Goal: Find specific page/section: Find specific page/section

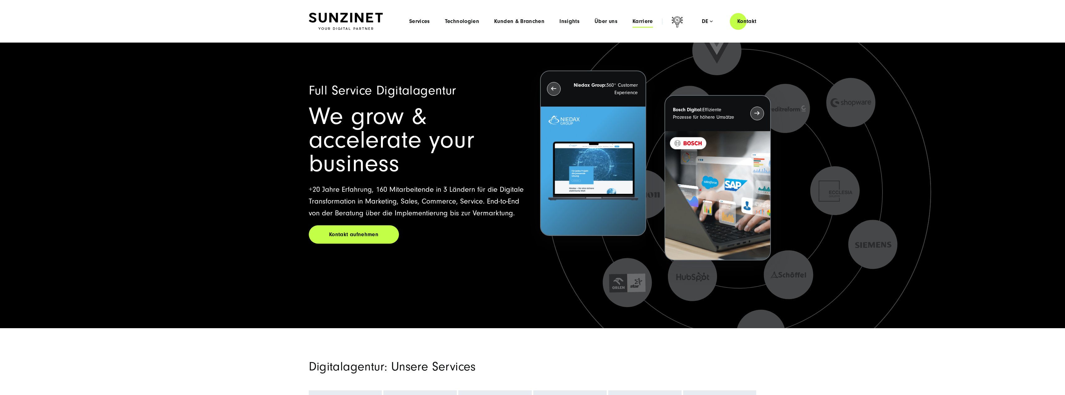
click at [633, 21] on span "Karriere" at bounding box center [642, 21] width 21 height 6
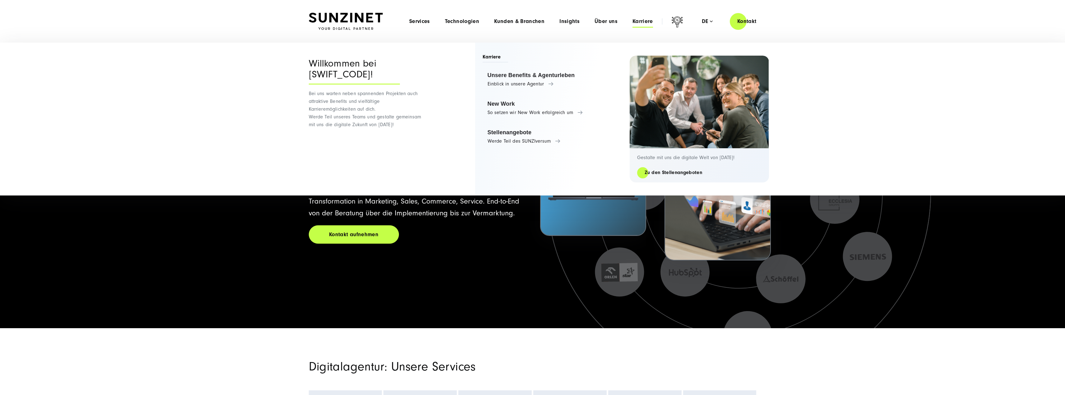
click at [615, 25] on div "Menu Services Menu Full Service Digitalagentur Wir lösen komplexe Herausforderu…" at bounding box center [583, 21] width 362 height 18
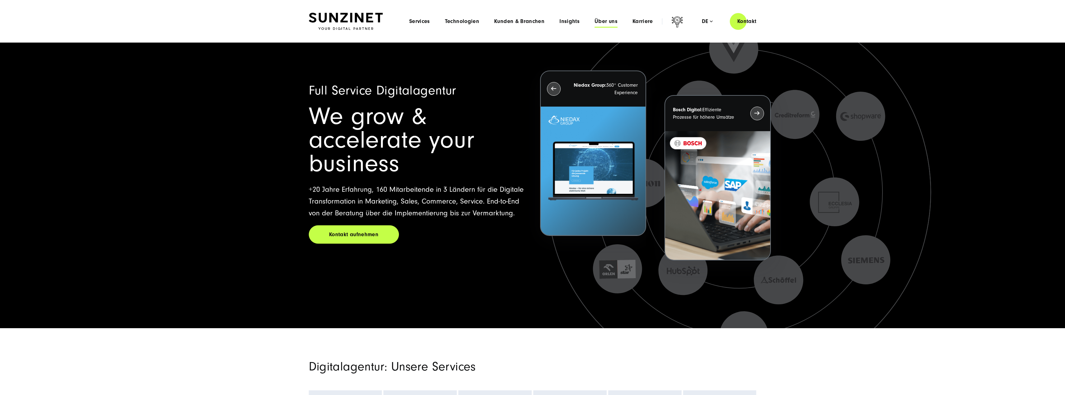
click at [610, 23] on span "Über uns" at bounding box center [605, 21] width 23 height 6
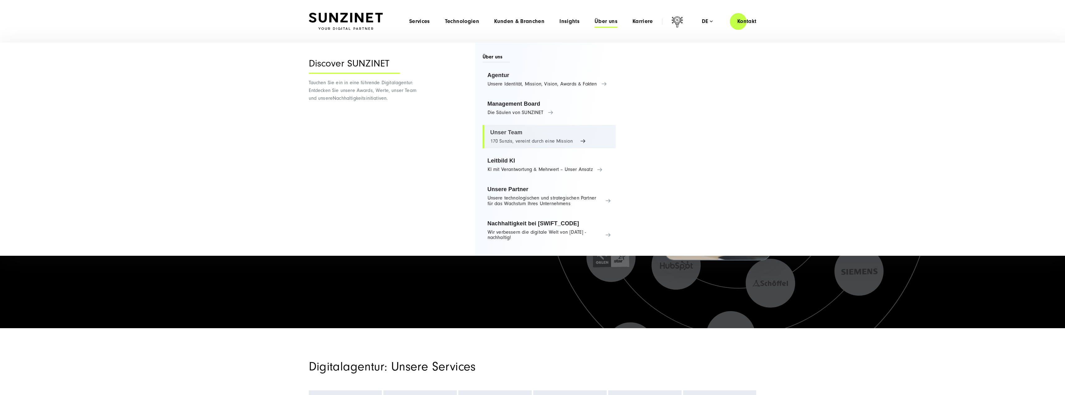
click at [537, 138] on link "Unser Team 170 Sunzis, vereint durch eine Mission" at bounding box center [548, 137] width 133 height 24
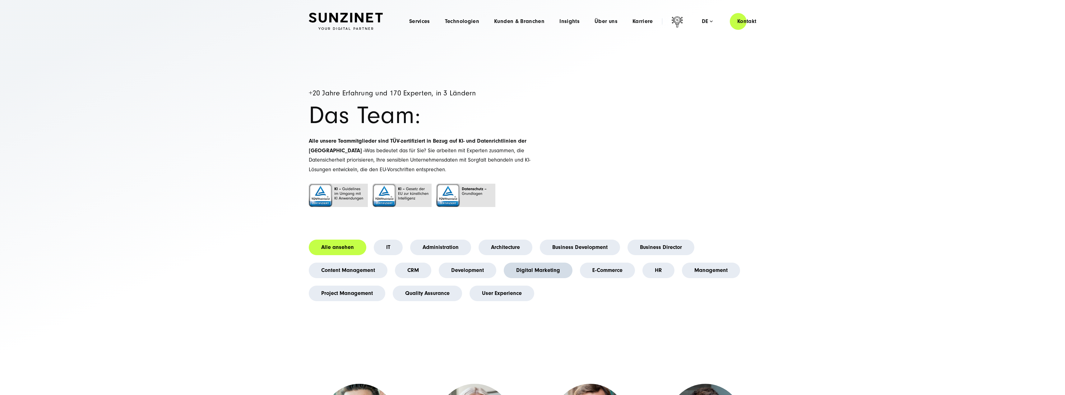
click at [530, 272] on link "Digital Marketing" at bounding box center [538, 271] width 69 height 16
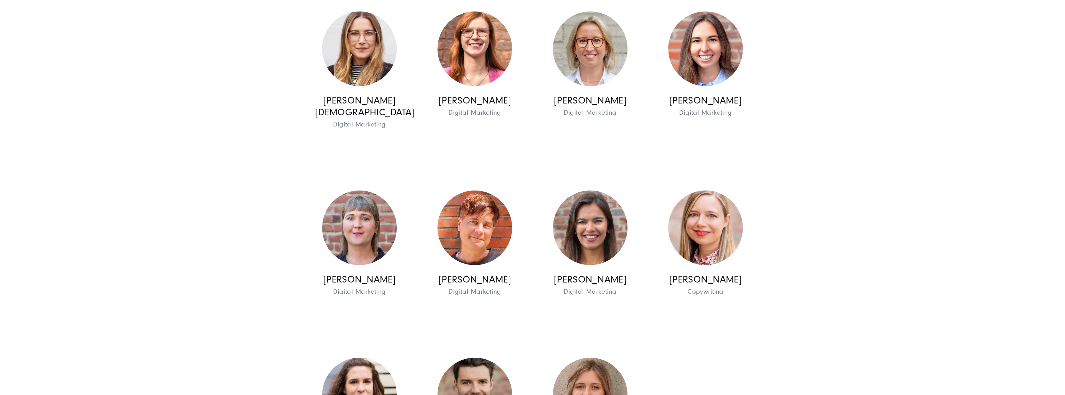
scroll to position [1057, 0]
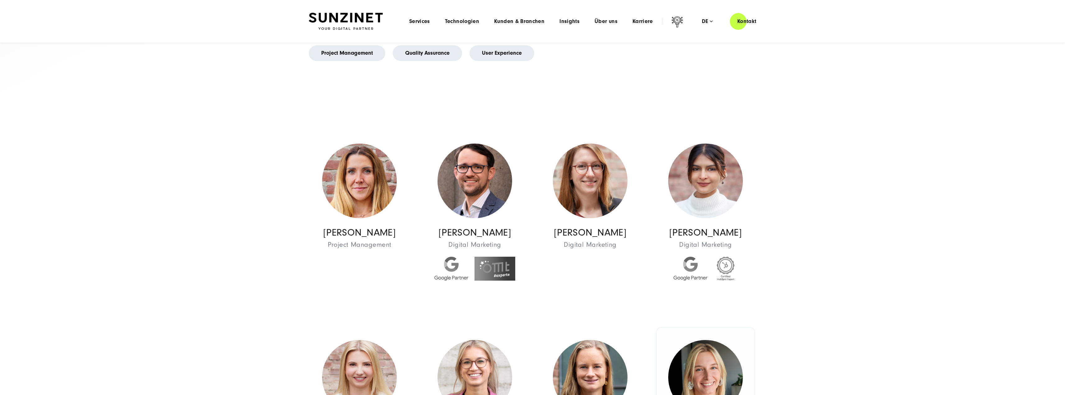
scroll to position [187, 0]
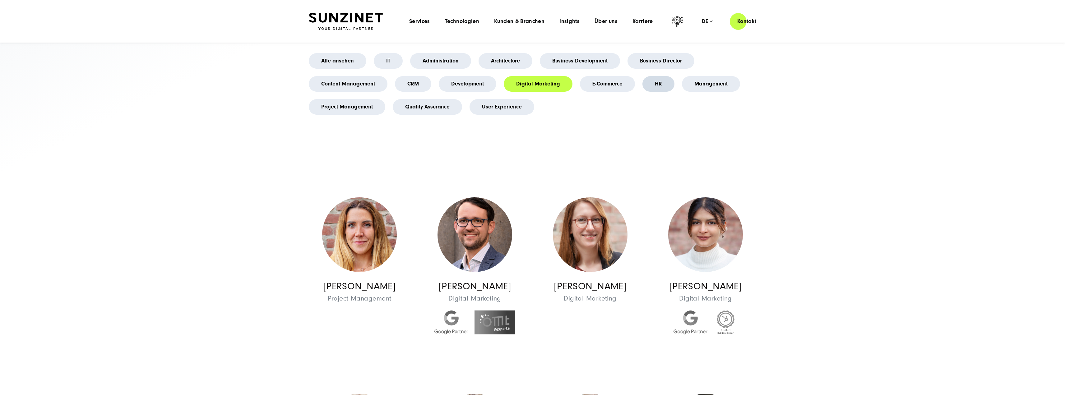
click at [647, 85] on link "HR" at bounding box center [658, 84] width 32 height 16
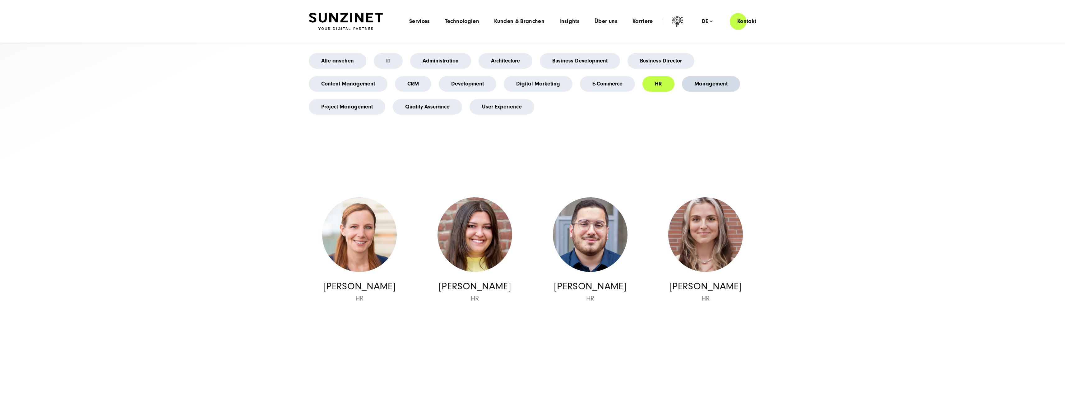
click at [706, 82] on link "Management" at bounding box center [711, 84] width 58 height 16
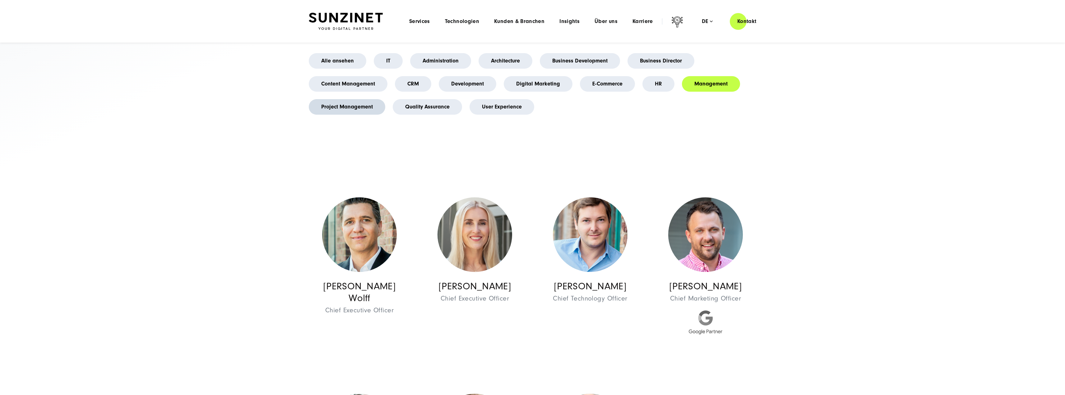
click at [366, 108] on link "Project Management" at bounding box center [347, 107] width 76 height 16
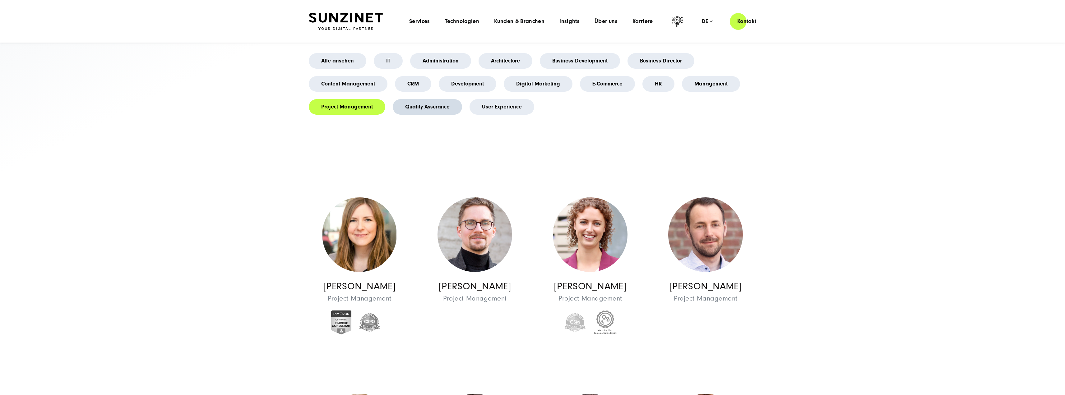
click at [435, 109] on link "Quality Assurance" at bounding box center [427, 107] width 69 height 16
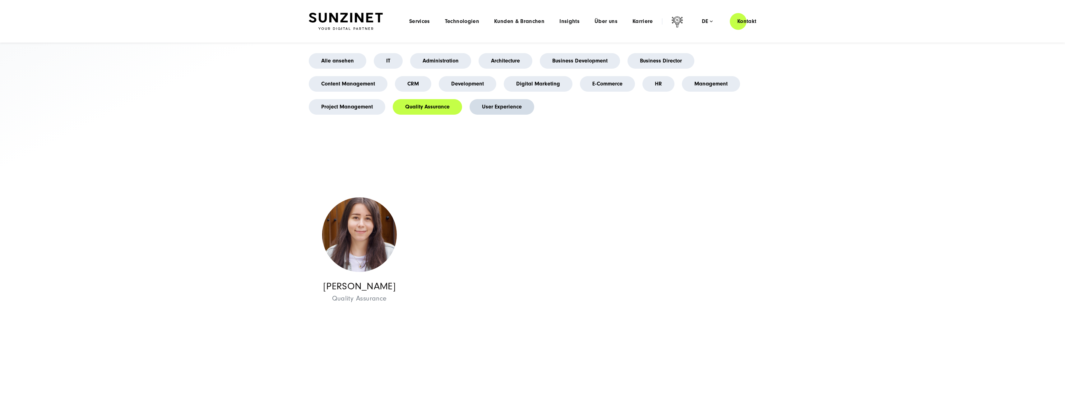
click at [496, 113] on link "User Experience" at bounding box center [501, 107] width 65 height 16
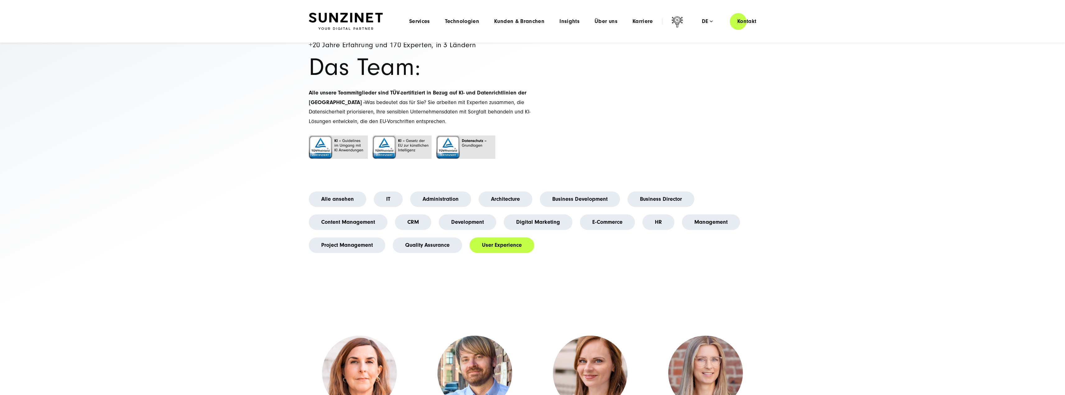
scroll to position [0, 0]
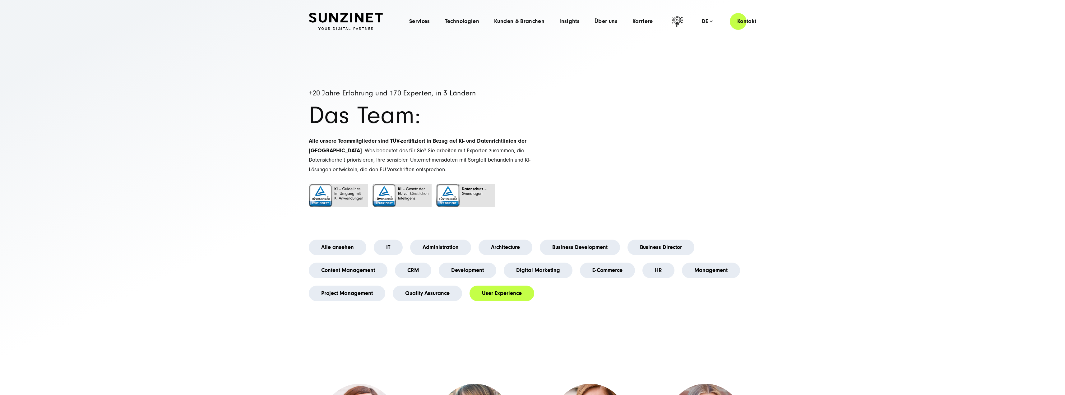
click at [340, 284] on li "Project Management" at bounding box center [347, 293] width 84 height 23
click at [343, 292] on link "Project Management" at bounding box center [347, 294] width 76 height 16
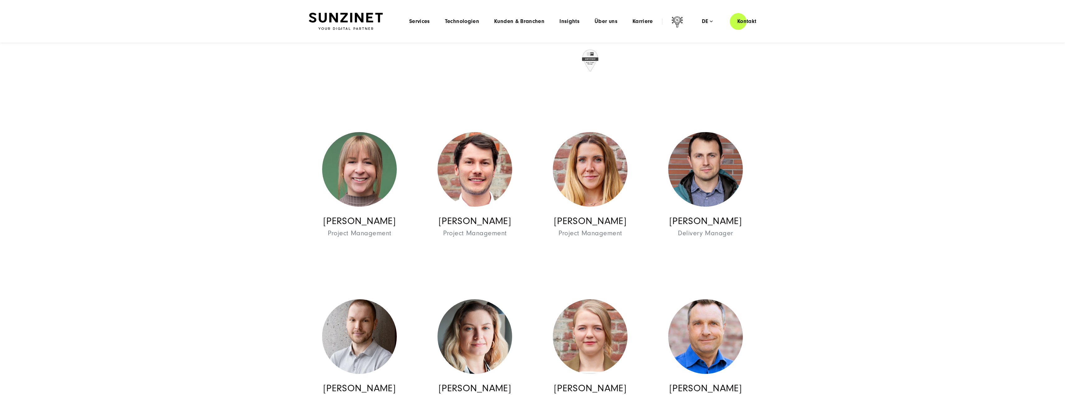
scroll to position [715, 0]
